Goal: Task Accomplishment & Management: Manage account settings

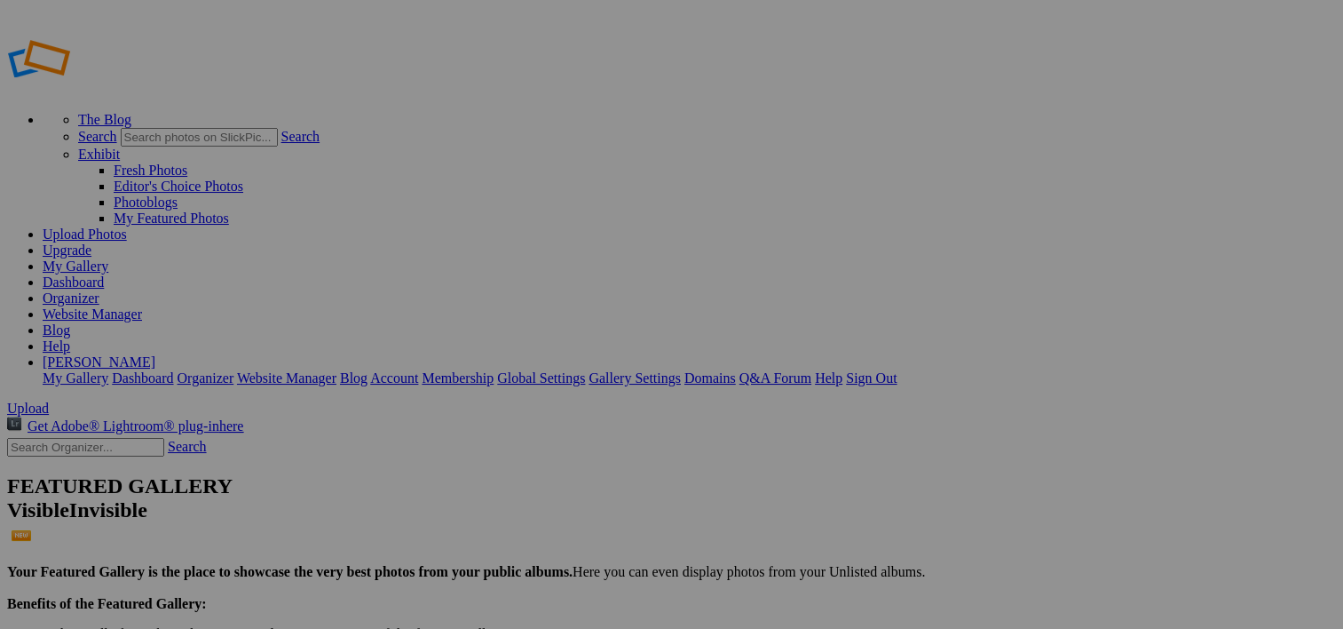
type input "BOXCARS"
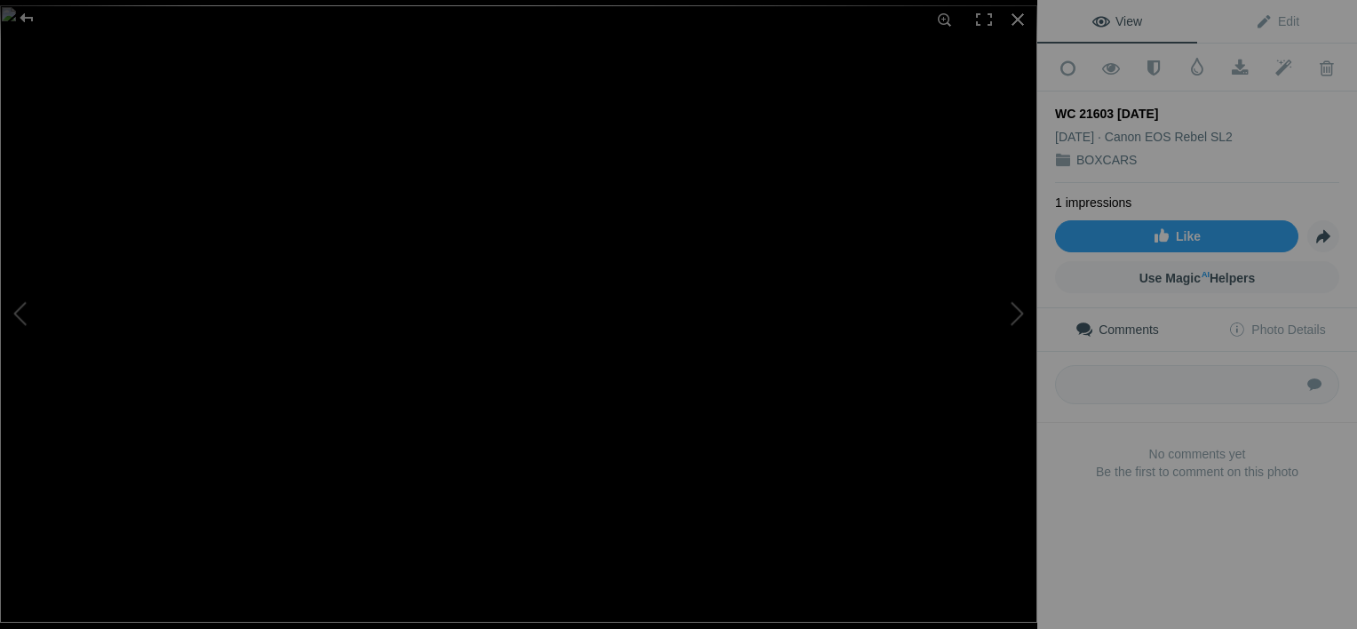
click at [151, 160] on img at bounding box center [518, 313] width 1037 height 617
click at [167, 299] on img at bounding box center [518, 313] width 1037 height 617
click at [1280, 20] on span "Edit" at bounding box center [1277, 21] width 44 height 14
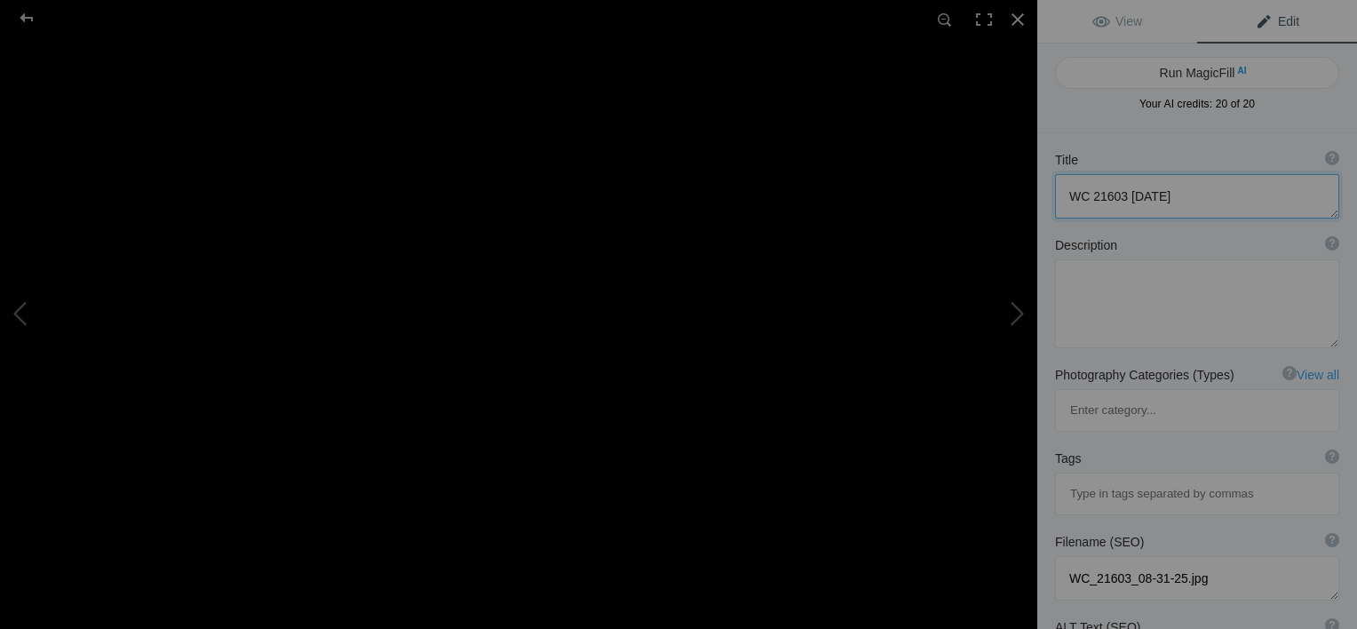
click at [1119, 187] on textarea at bounding box center [1197, 196] width 284 height 44
click at [1228, 195] on textarea at bounding box center [1197, 196] width 284 height 44
click at [30, 18] on div at bounding box center [27, 18] width 64 height 36
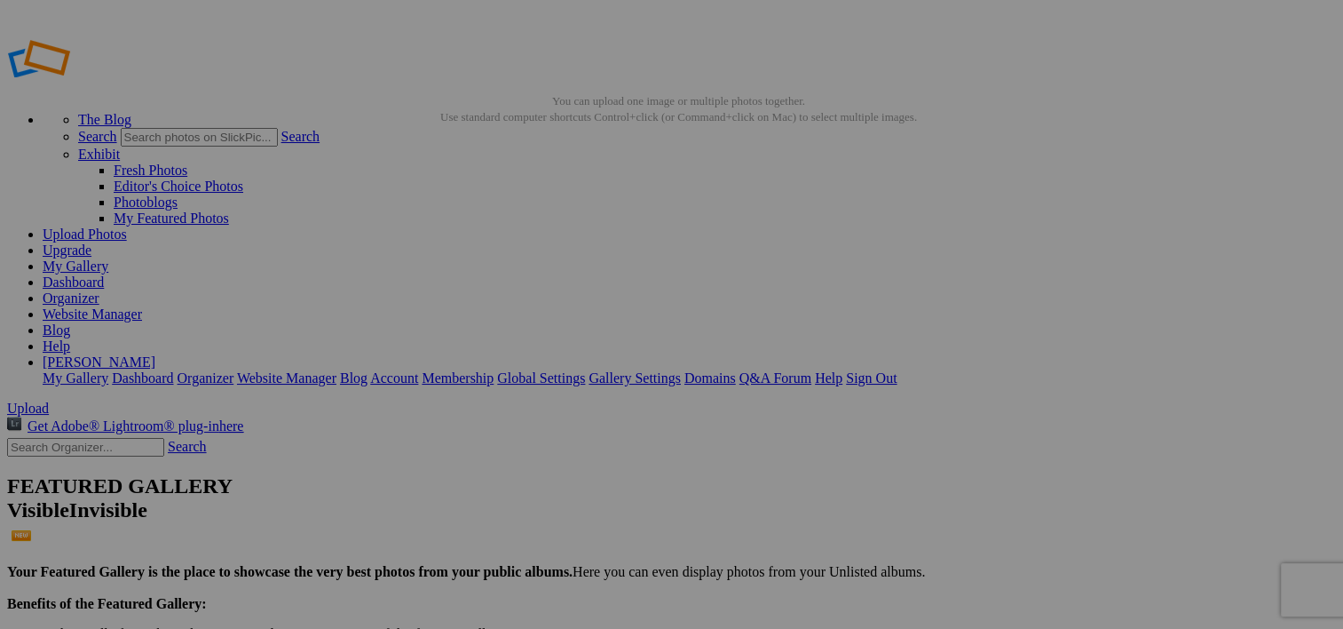
type textarea "WC 216073 08-31-25"
click at [0, 0] on button at bounding box center [0, 0] width 0 height 0
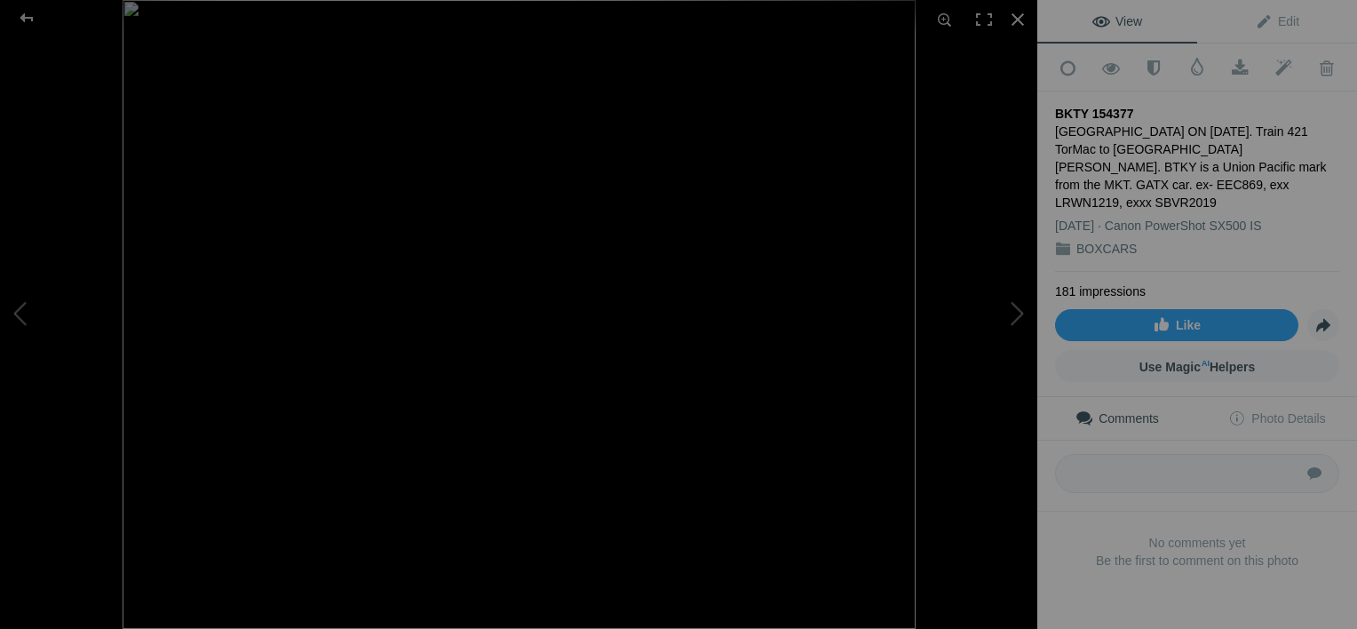
click at [867, 128] on img at bounding box center [519, 314] width 793 height 629
click at [27, 18] on div at bounding box center [27, 18] width 64 height 36
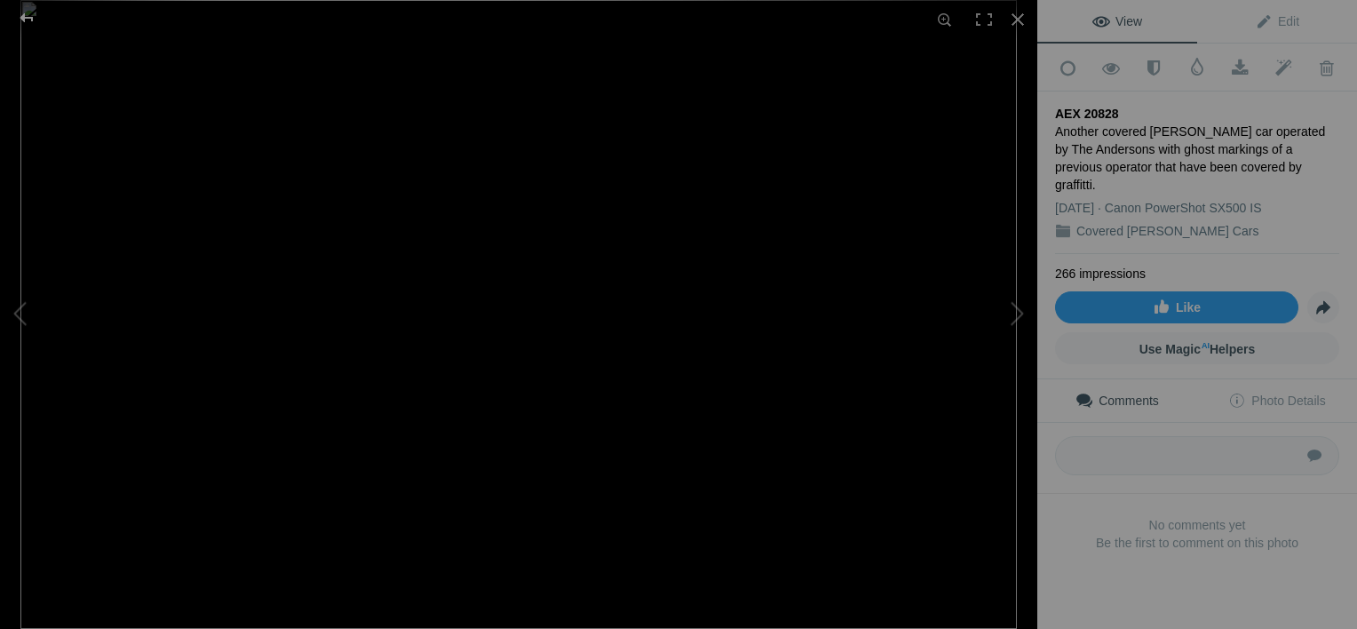
click at [22, 12] on div at bounding box center [27, 18] width 64 height 36
